Goal: Information Seeking & Learning: Learn about a topic

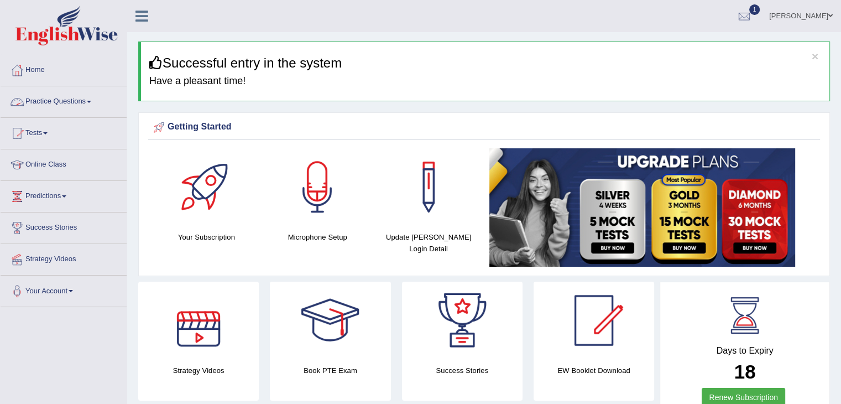
click at [55, 98] on link "Practice Questions" at bounding box center [64, 100] width 126 height 28
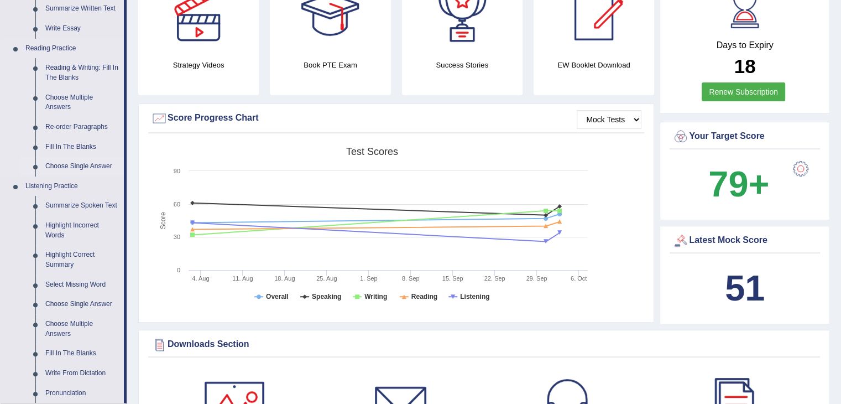
scroll to position [33, 0]
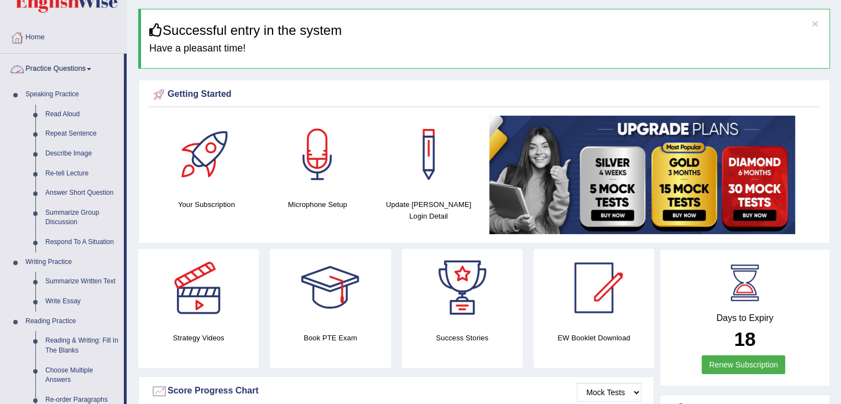
click at [82, 69] on link "Practice Questions" at bounding box center [62, 68] width 123 height 28
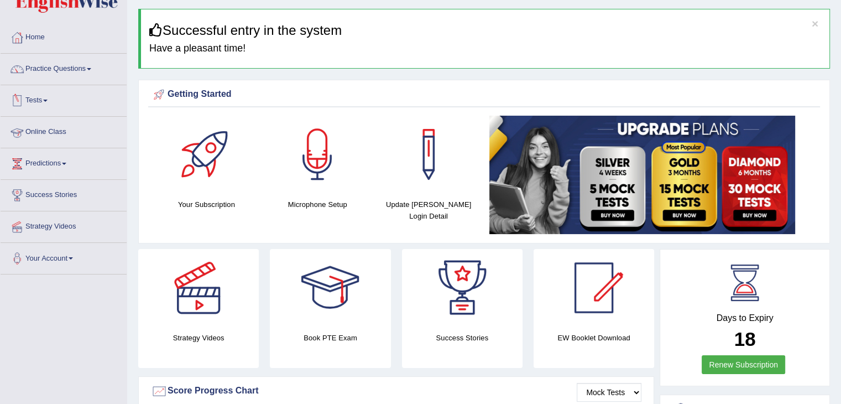
click at [52, 98] on link "Tests" at bounding box center [64, 99] width 126 height 28
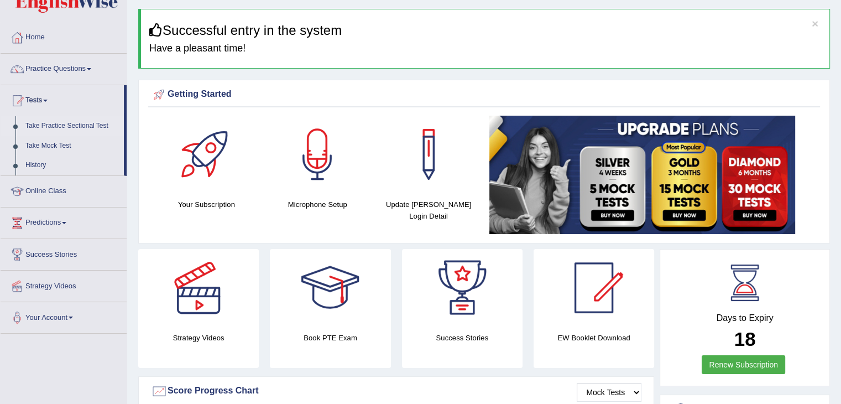
click at [61, 124] on link "Take Practice Sectional Test" at bounding box center [71, 126] width 103 height 20
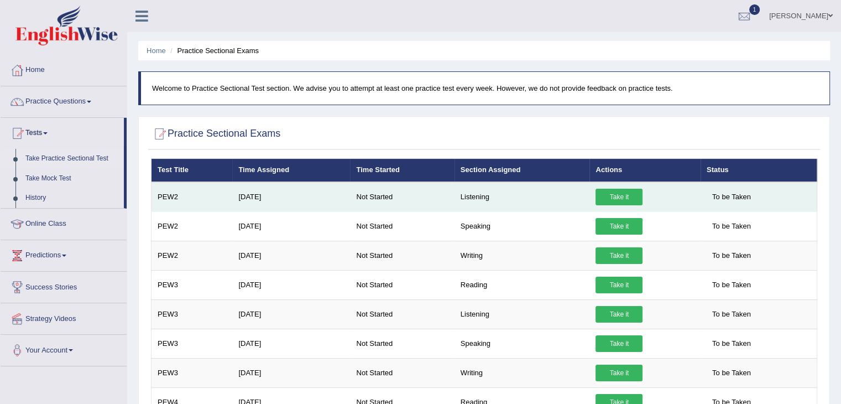
click at [626, 192] on link "Take it" at bounding box center [619, 197] width 47 height 17
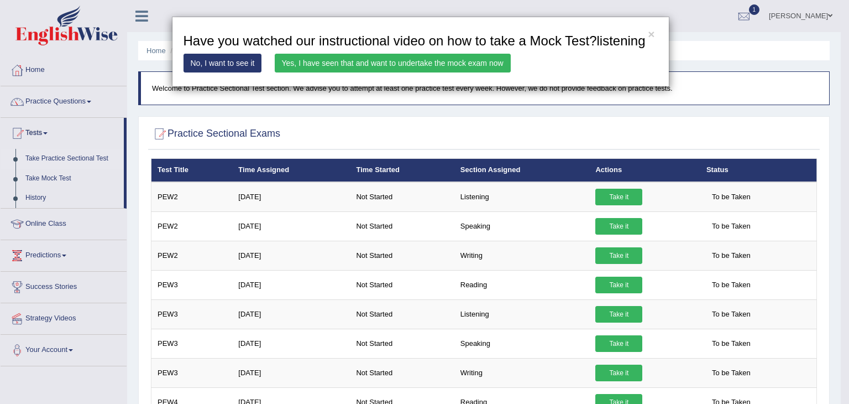
click at [448, 66] on link "Yes, I have seen that and want to undertake the mock exam now" at bounding box center [393, 63] width 236 height 19
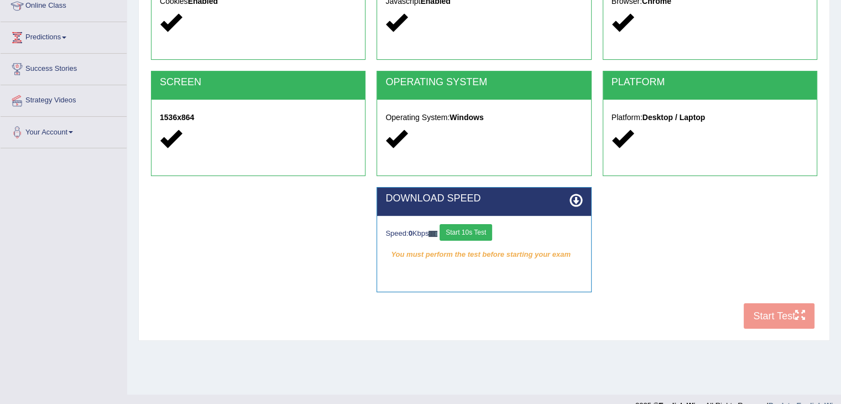
scroll to position [169, 0]
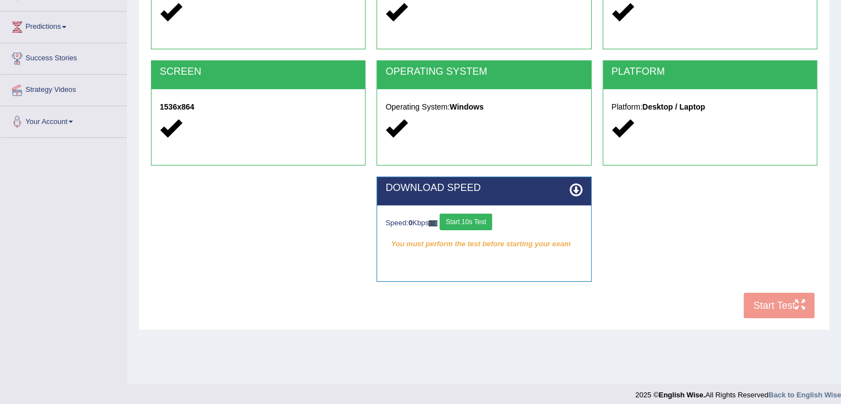
click at [481, 224] on button "Start 10s Test" at bounding box center [466, 221] width 53 height 17
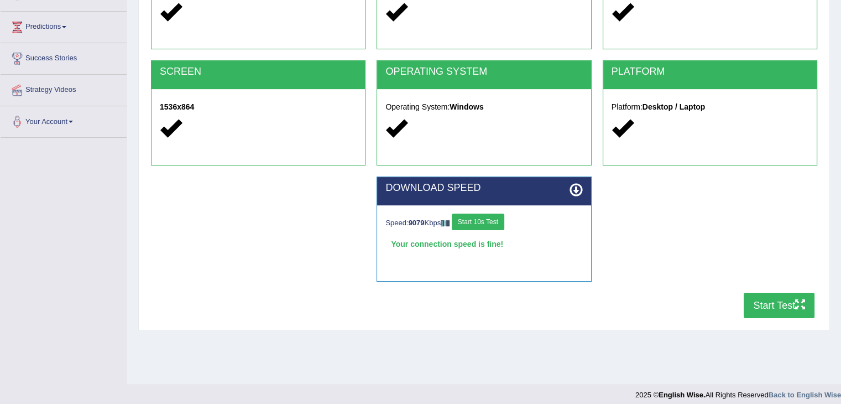
click at [770, 309] on button "Start Test" at bounding box center [779, 305] width 71 height 25
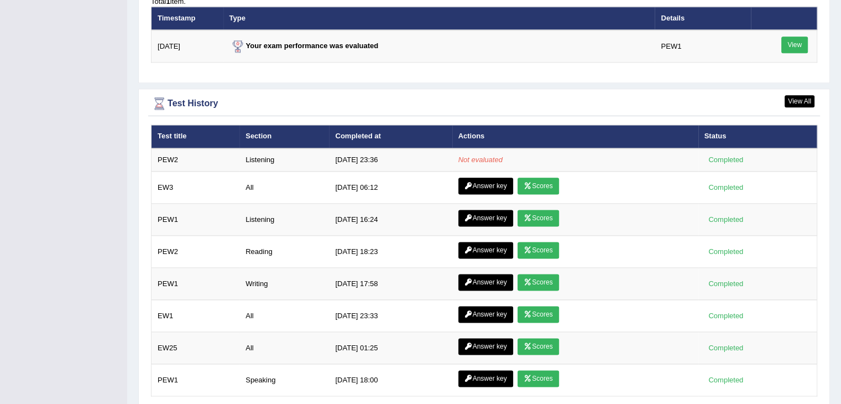
scroll to position [1302, 0]
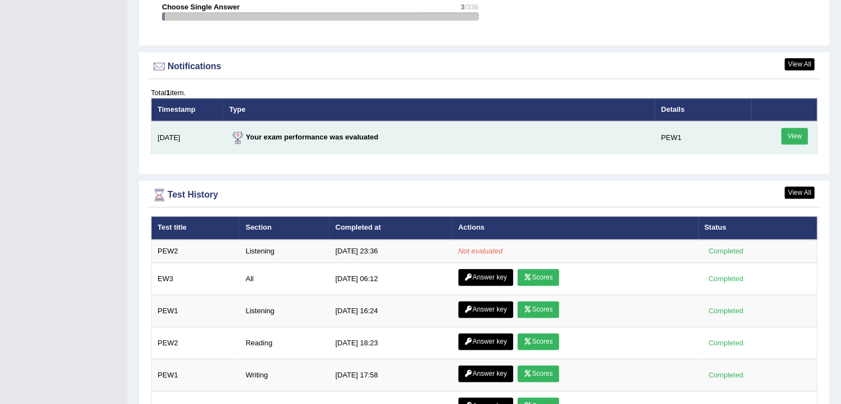
click at [801, 132] on link "View" at bounding box center [794, 136] width 27 height 17
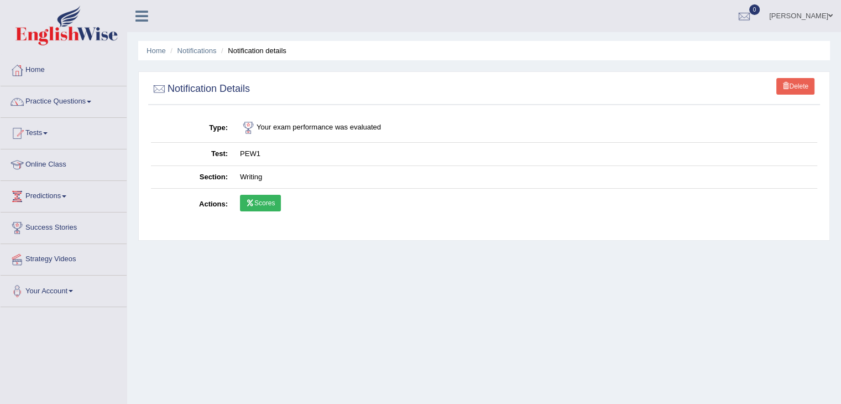
click at [267, 199] on link "Scores" at bounding box center [260, 203] width 41 height 17
click at [49, 103] on link "Practice Questions" at bounding box center [64, 100] width 126 height 28
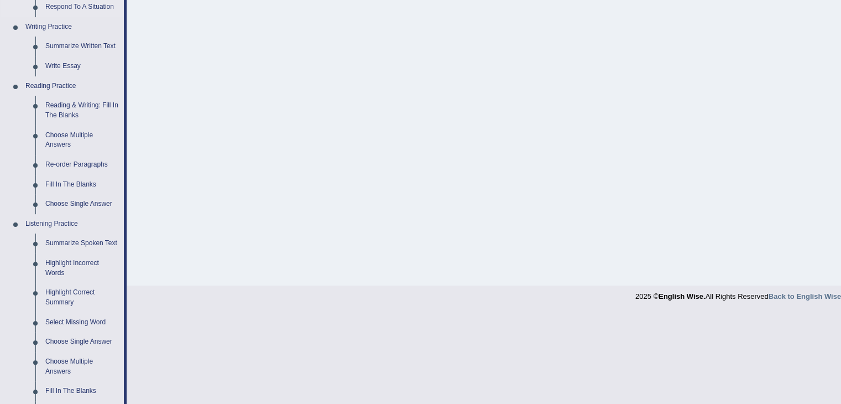
scroll to position [447, 0]
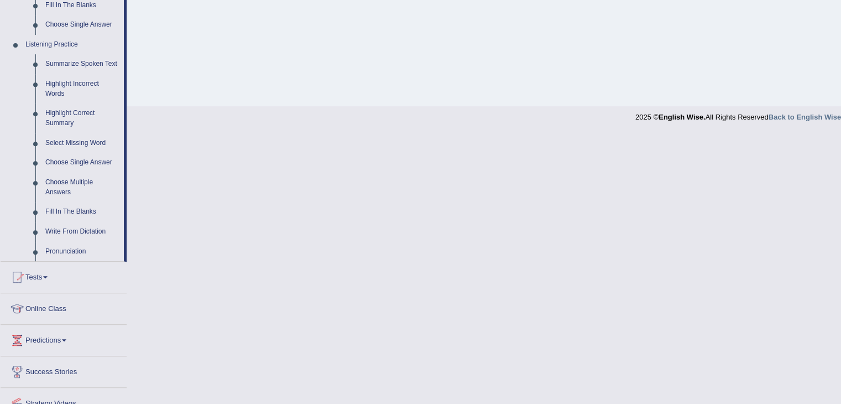
click at [61, 228] on link "Write From Dictation" at bounding box center [81, 232] width 83 height 20
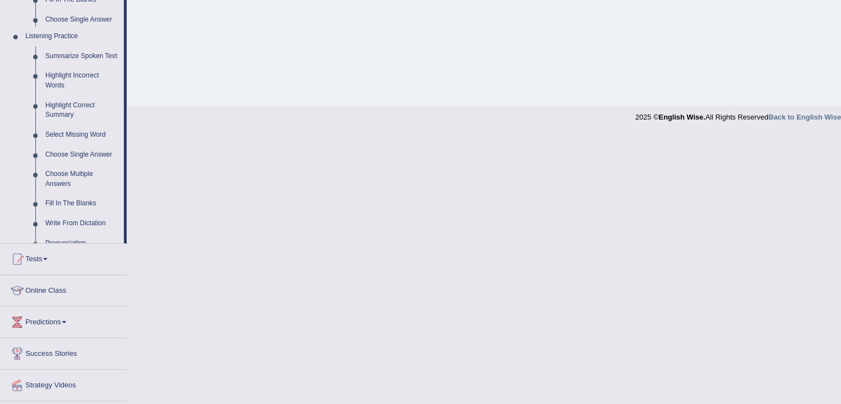
scroll to position [177, 0]
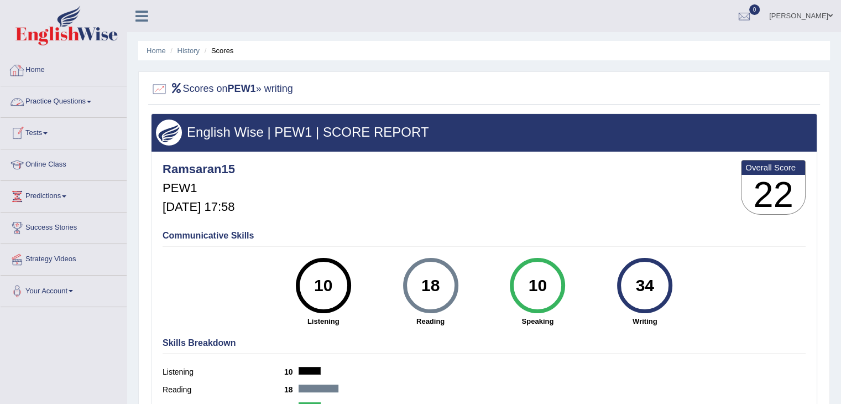
click at [78, 102] on link "Practice Questions" at bounding box center [64, 100] width 126 height 28
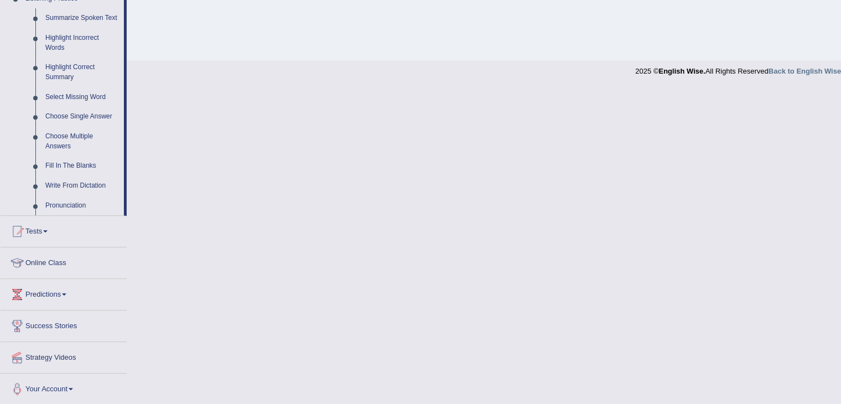
scroll to position [493, 0]
click at [41, 233] on link "Tests" at bounding box center [64, 229] width 126 height 28
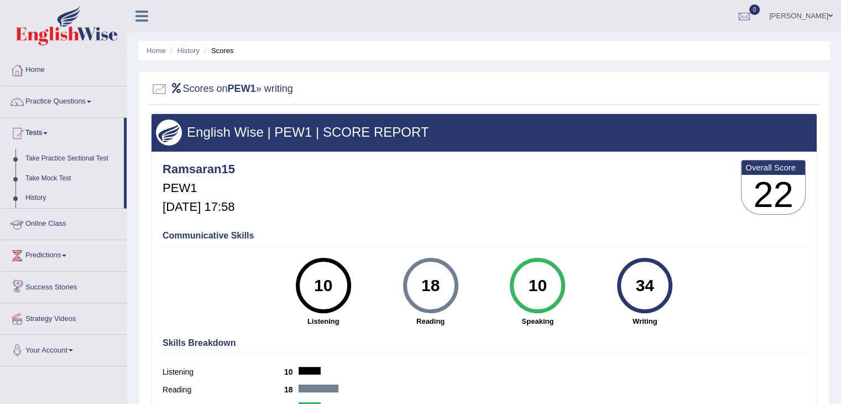
scroll to position [0, 0]
click at [70, 157] on link "Take Practice Sectional Test" at bounding box center [71, 159] width 103 height 20
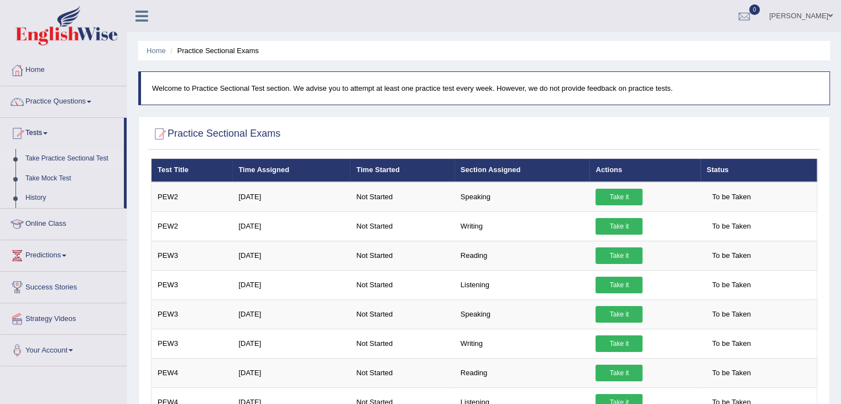
click at [141, 19] on icon at bounding box center [141, 16] width 13 height 14
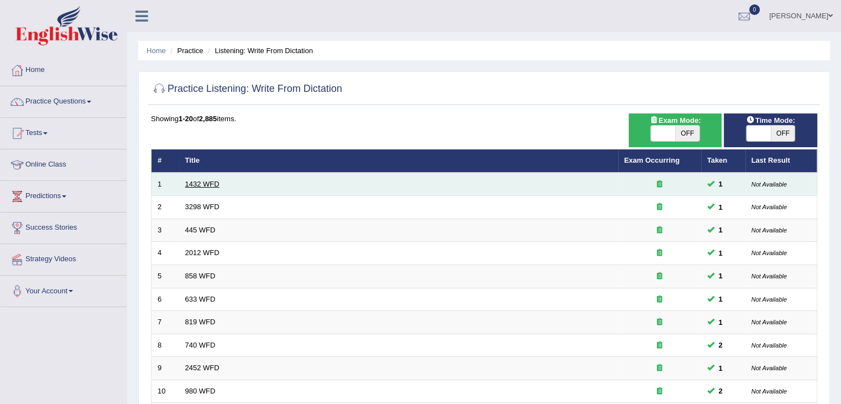
click at [208, 182] on link "1432 WFD" at bounding box center [202, 184] width 34 height 8
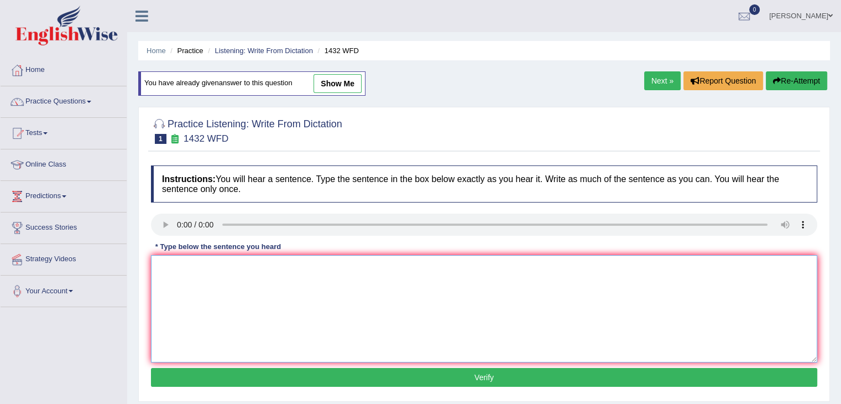
click at [205, 268] on textarea at bounding box center [484, 308] width 666 height 107
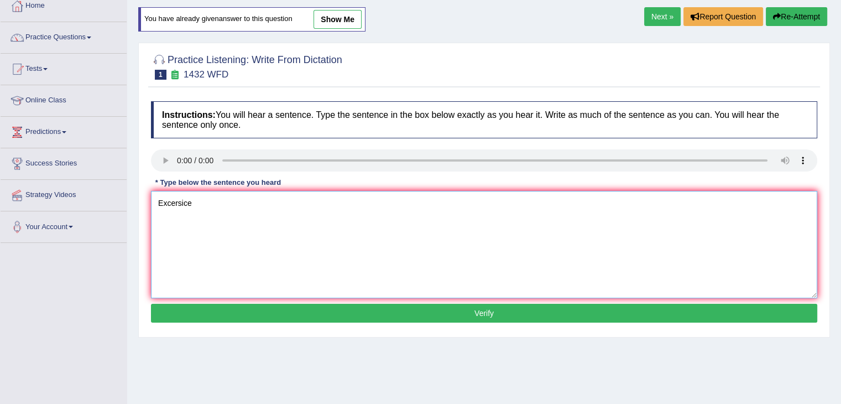
scroll to position [66, 0]
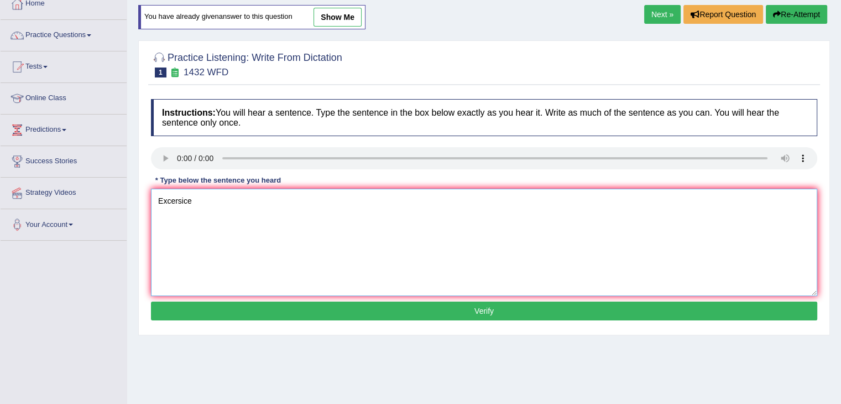
type textarea "Excersice"
click at [447, 307] on button "Verify" at bounding box center [484, 310] width 666 height 19
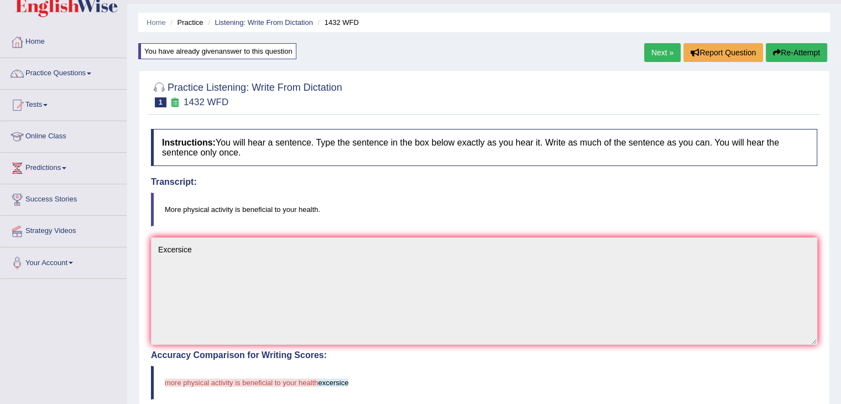
scroll to position [29, 0]
click at [77, 70] on link "Practice Questions" at bounding box center [64, 72] width 126 height 28
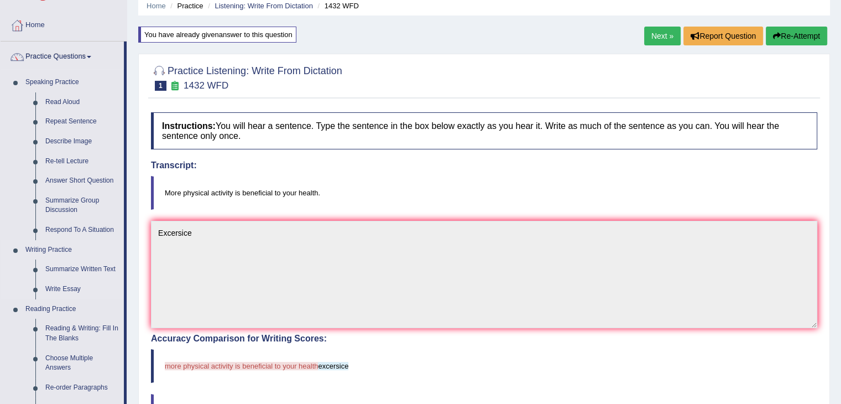
scroll to position [16, 0]
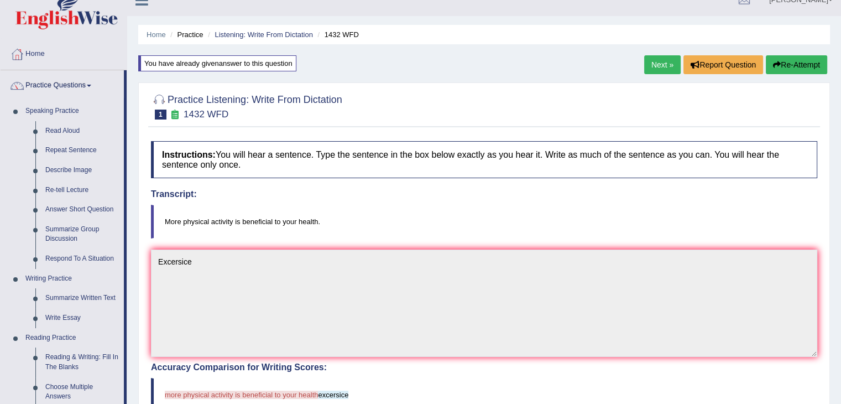
click at [791, 60] on button "Re-Attempt" at bounding box center [796, 64] width 61 height 19
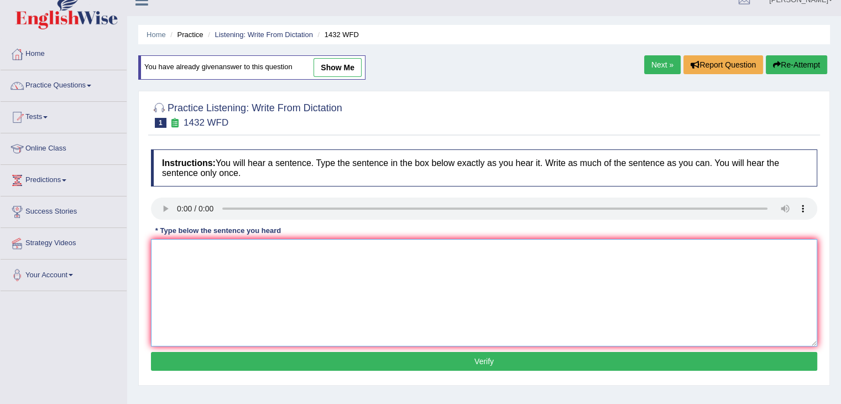
click at [207, 264] on textarea at bounding box center [484, 292] width 666 height 107
click at [332, 248] on textarea "More physical acitivity activities will be beneficial to your health." at bounding box center [484, 292] width 666 height 107
type textarea "More physical acitivity activities will be beneficial to for your health."
click at [425, 365] on button "Verify" at bounding box center [484, 361] width 666 height 19
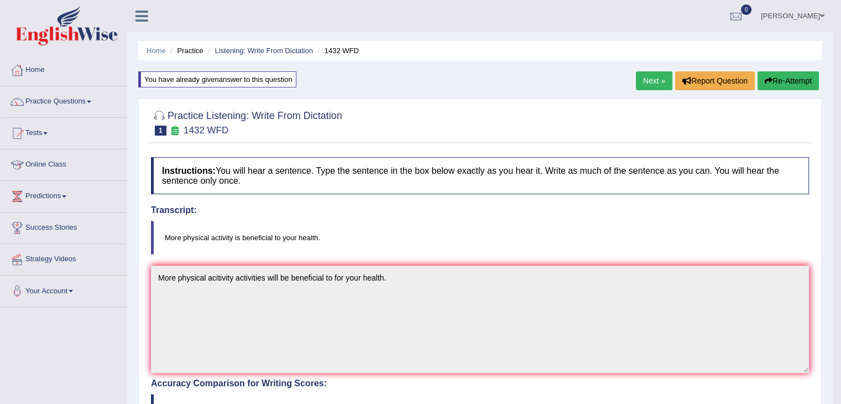
click at [643, 83] on link "Next »" at bounding box center [654, 80] width 36 height 19
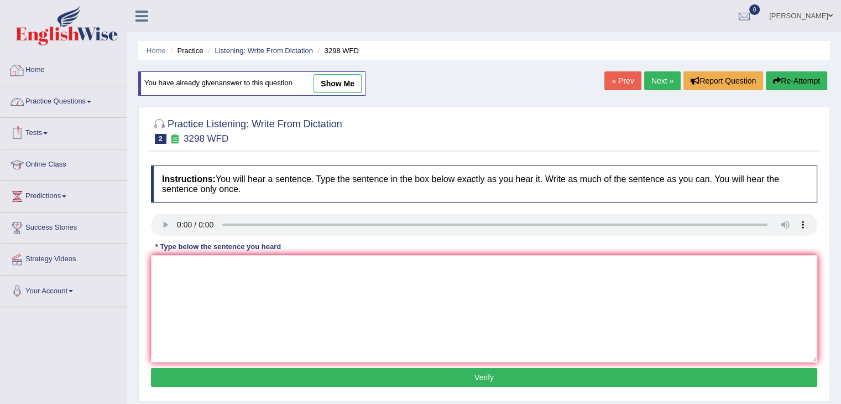
click at [44, 76] on link "Home" at bounding box center [64, 69] width 126 height 28
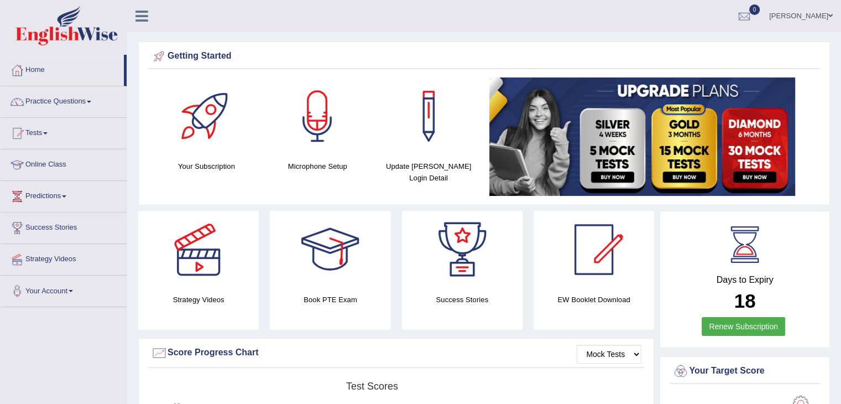
click at [348, 274] on div at bounding box center [329, 249] width 77 height 77
click at [68, 107] on link "Practice Questions" at bounding box center [64, 100] width 126 height 28
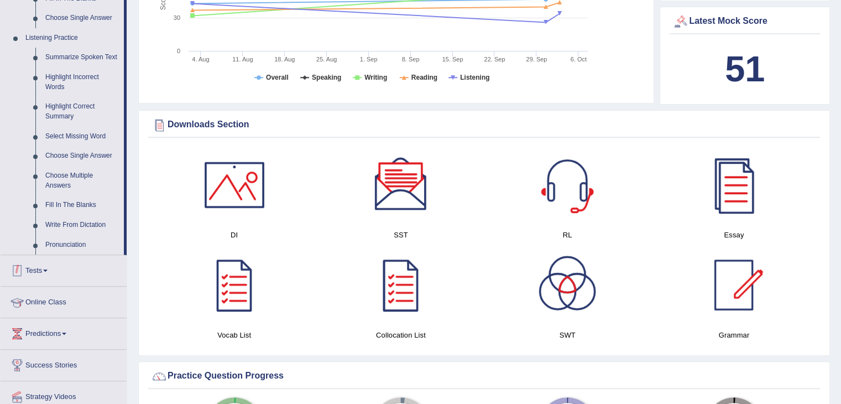
scroll to position [455, 0]
click at [80, 225] on link "Write From Dictation" at bounding box center [81, 224] width 83 height 20
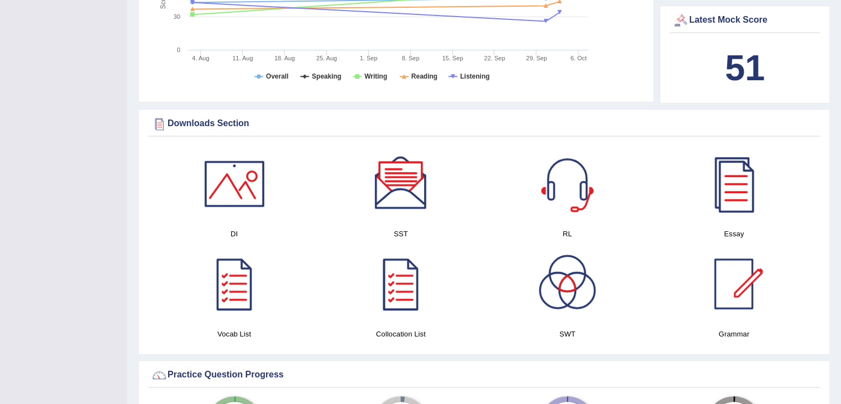
scroll to position [190, 0]
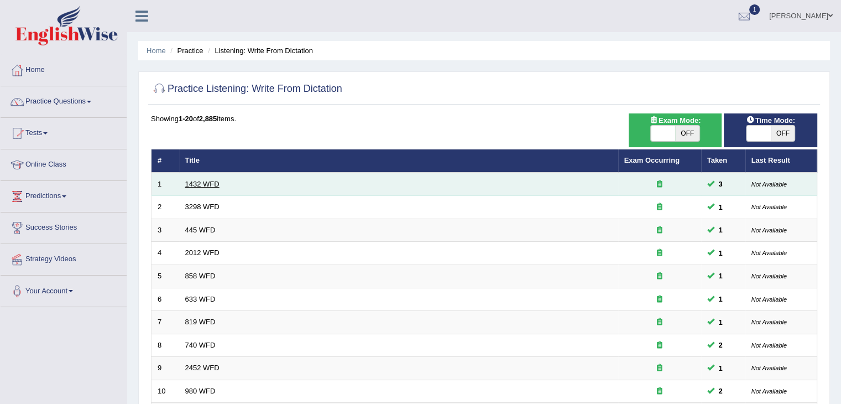
click at [205, 186] on link "1432 WFD" at bounding box center [202, 184] width 34 height 8
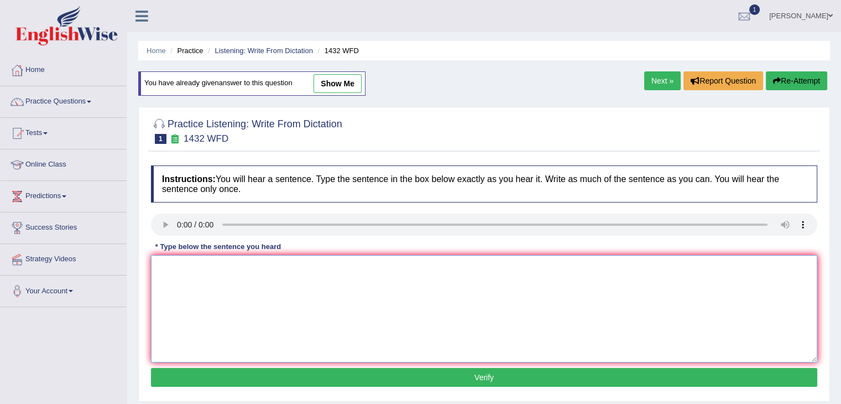
click at [209, 264] on textarea at bounding box center [484, 308] width 666 height 107
click at [249, 267] on textarea "More physical activity benefical" at bounding box center [484, 308] width 666 height 107
click at [274, 265] on textarea "More physical activity benefical" at bounding box center [484, 308] width 666 height 107
click at [274, 265] on textarea "More physical activity benefical to your health." at bounding box center [484, 308] width 666 height 107
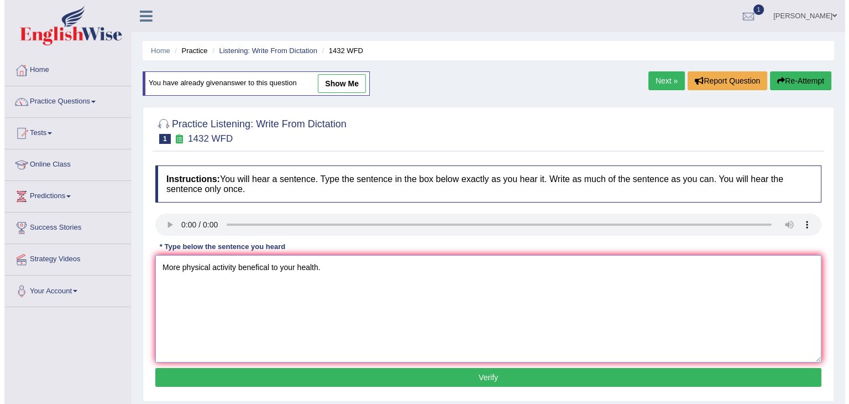
scroll to position [58, 0]
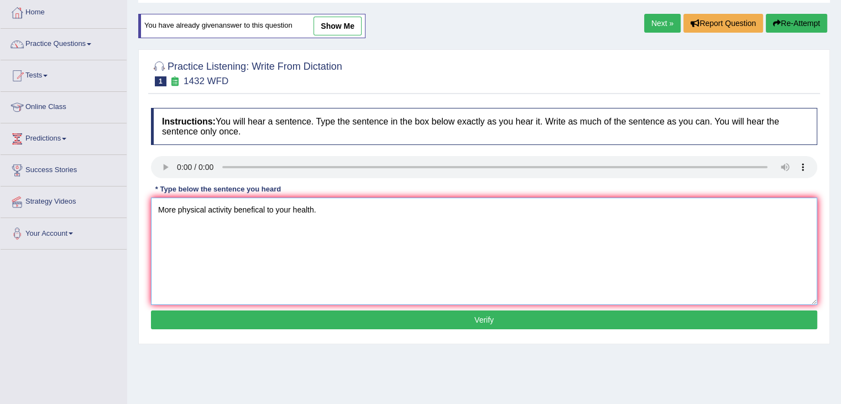
type textarea "More physical activity benefical to your health."
click at [434, 312] on button "Verify" at bounding box center [484, 319] width 666 height 19
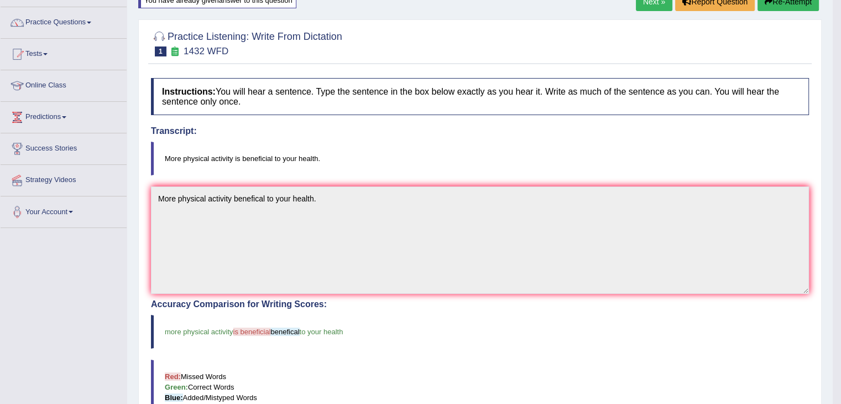
scroll to position [0, 0]
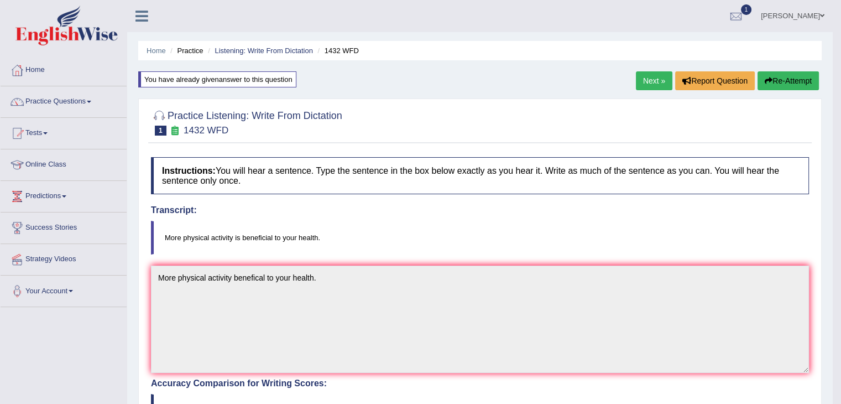
click at [649, 85] on link "Next »" at bounding box center [654, 80] width 36 height 19
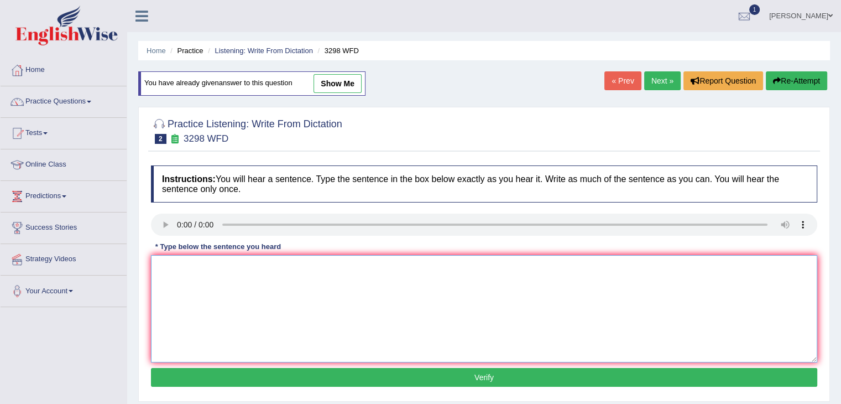
click at [185, 270] on textarea at bounding box center [484, 308] width 666 height 107
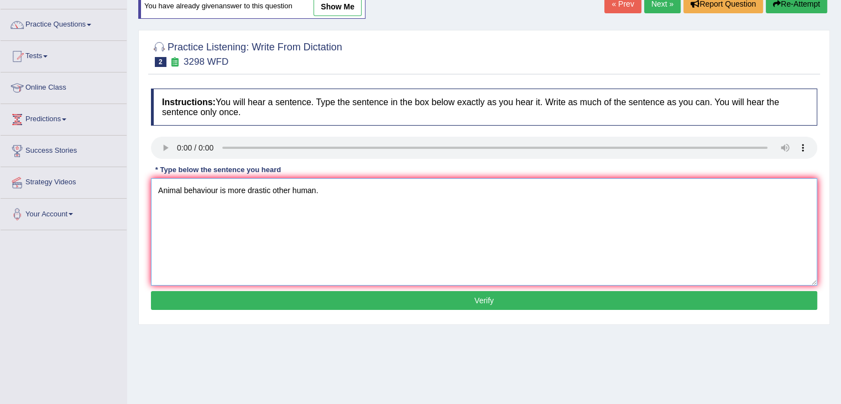
scroll to position [76, 0]
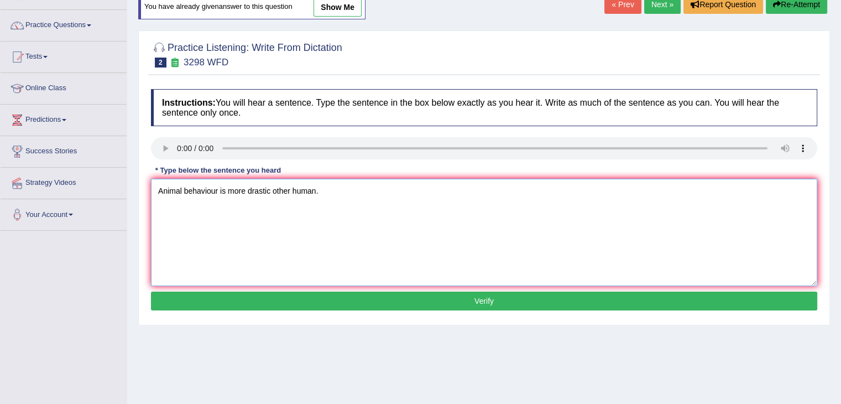
type textarea "Animal behaviour is more drastic other human."
click at [300, 304] on button "Verify" at bounding box center [484, 300] width 666 height 19
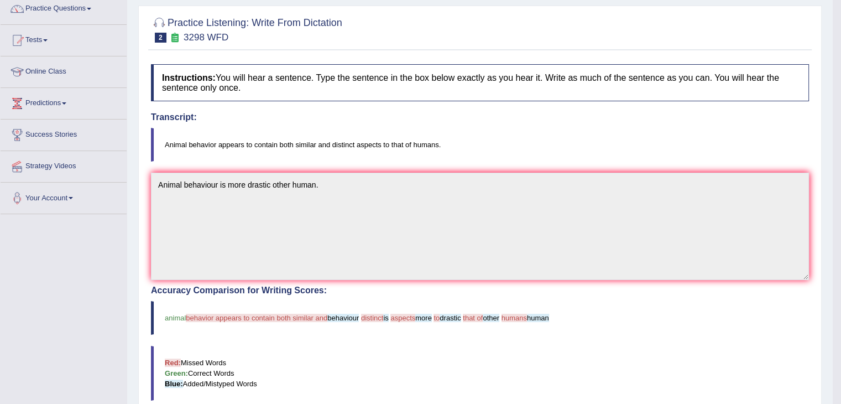
scroll to position [0, 0]
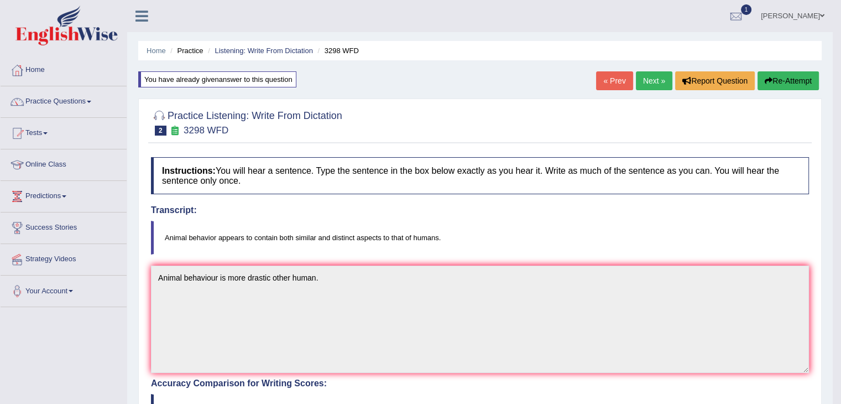
click at [769, 80] on icon "button" at bounding box center [769, 81] width 8 height 8
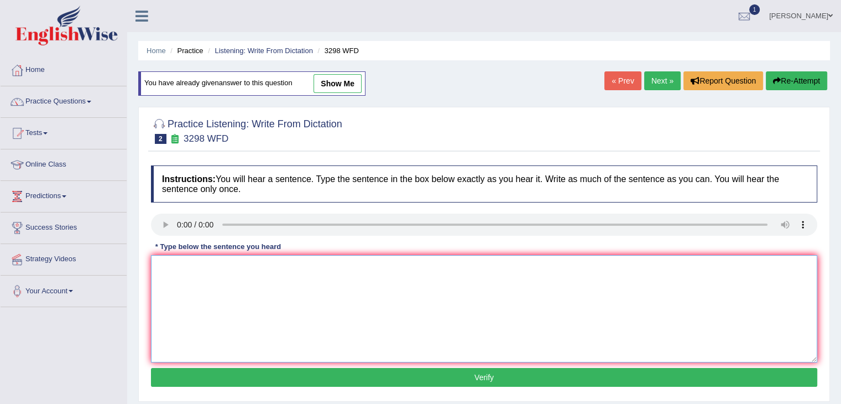
click at [176, 262] on textarea at bounding box center [484, 308] width 666 height 107
type textarea "Animal behavior is similar and more drastic like other human."
click at [315, 368] on button "Verify" at bounding box center [484, 377] width 666 height 19
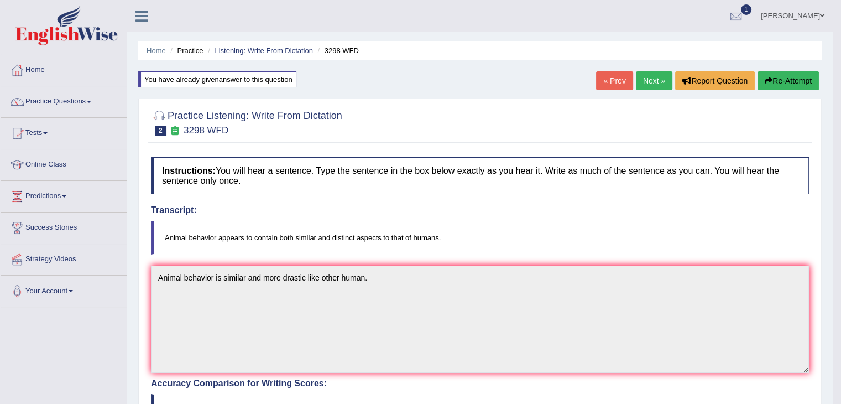
click at [665, 80] on link "Next »" at bounding box center [654, 80] width 36 height 19
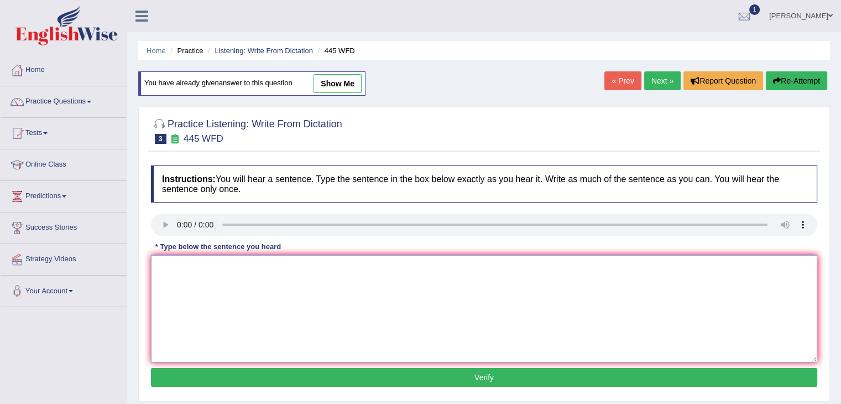
click at [191, 255] on textarea at bounding box center [484, 308] width 666 height 107
type textarea "The American astronomer made a plan to space ship on Mars"
click at [378, 376] on button "Verify" at bounding box center [484, 377] width 666 height 19
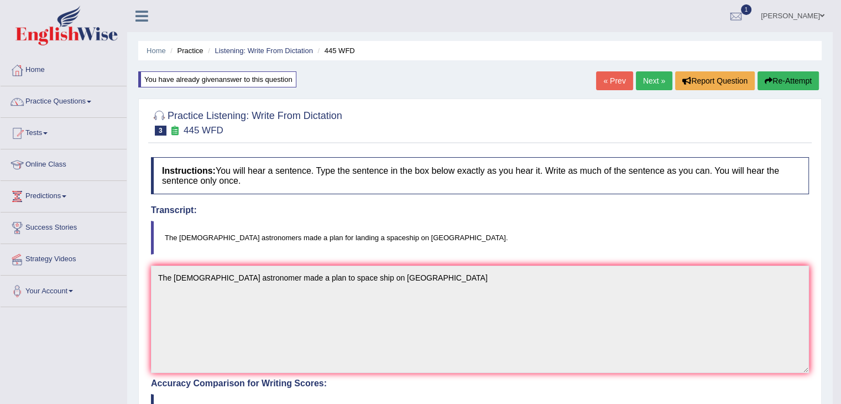
click at [645, 85] on link "Next »" at bounding box center [654, 80] width 36 height 19
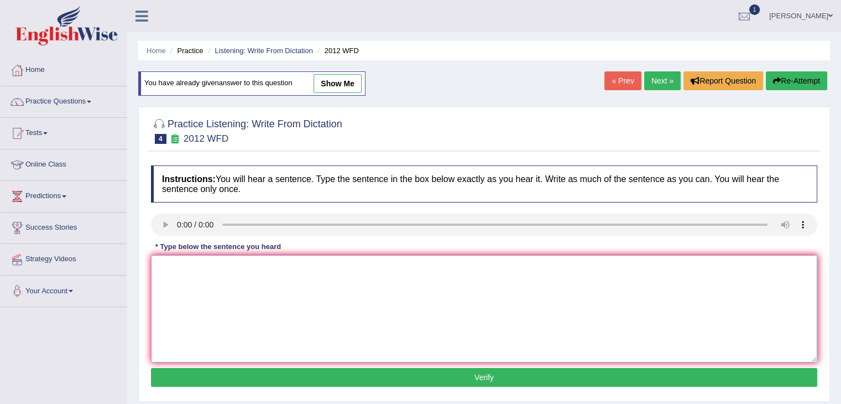
click at [190, 263] on textarea at bounding box center [484, 308] width 666 height 107
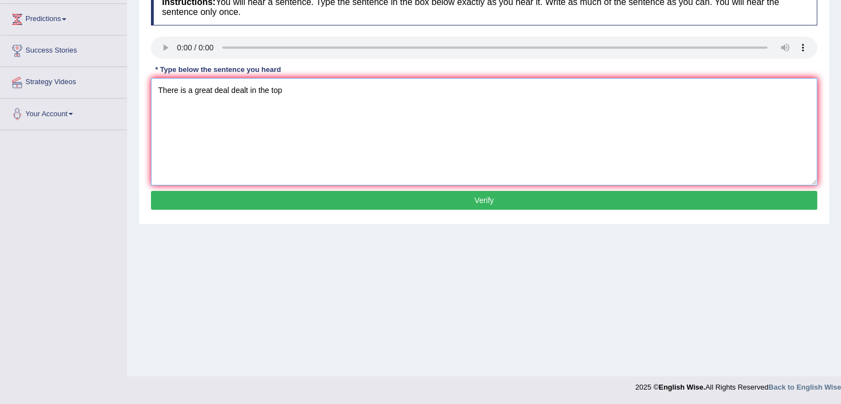
click at [296, 91] on textarea "There is a great deal dealt in the top" at bounding box center [484, 131] width 666 height 107
type textarea "There is a great deal dealt in the topic."
click at [298, 195] on button "Verify" at bounding box center [484, 200] width 666 height 19
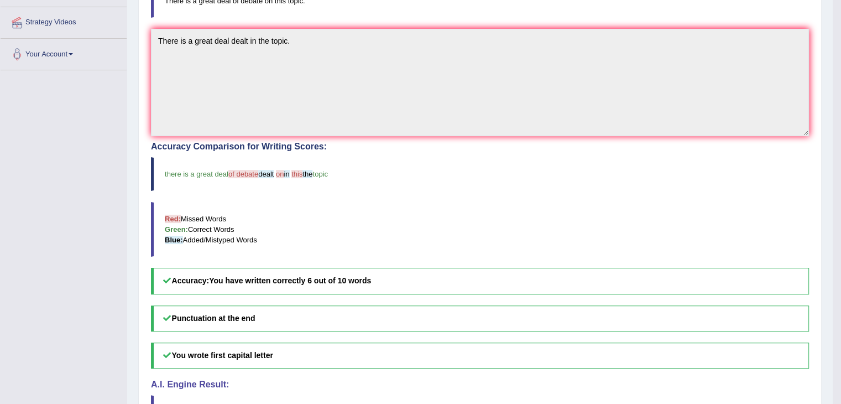
scroll to position [237, 0]
